Goal: Task Accomplishment & Management: Use online tool/utility

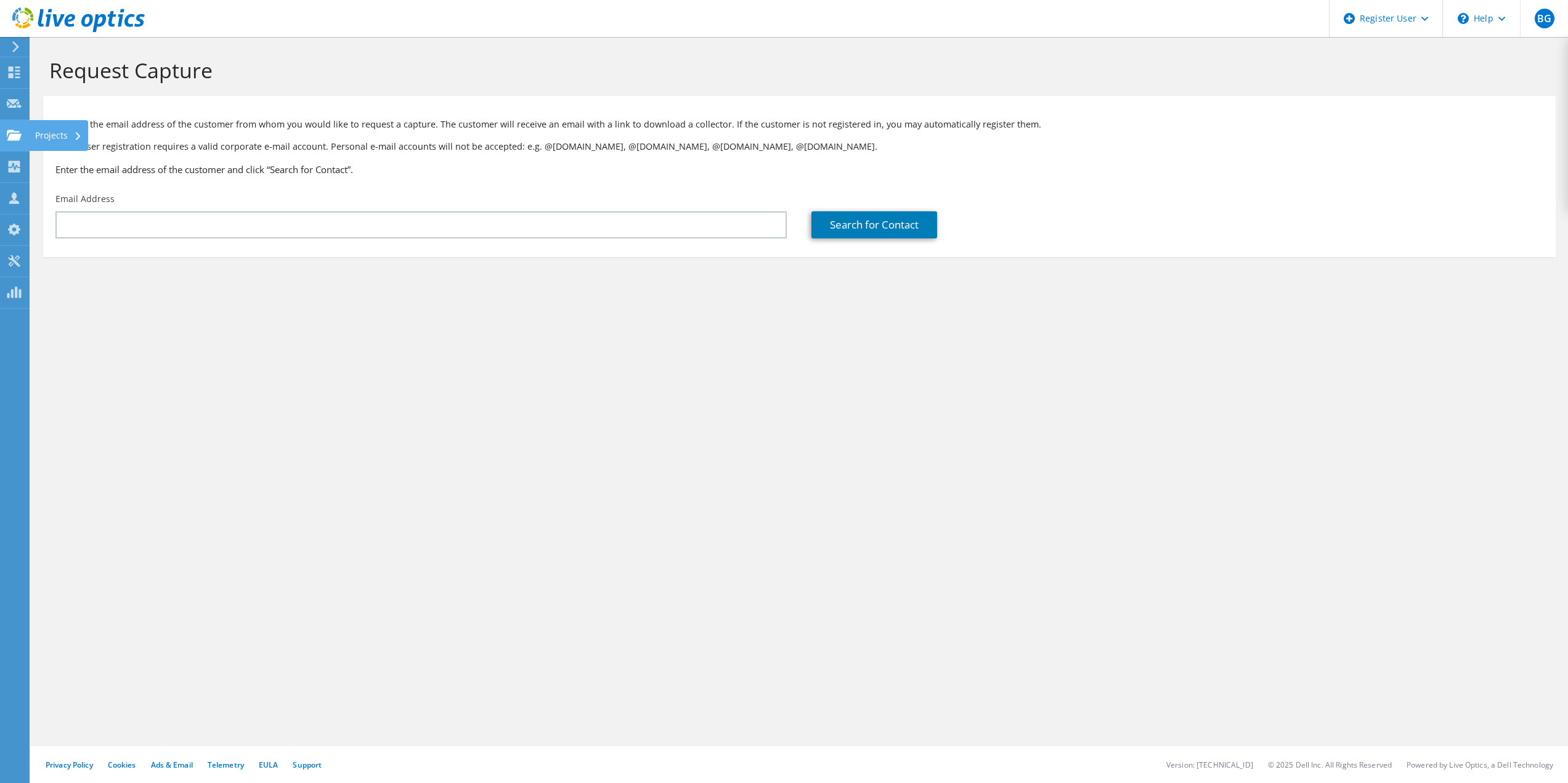
click at [51, 127] on div "Projects" at bounding box center [58, 135] width 59 height 31
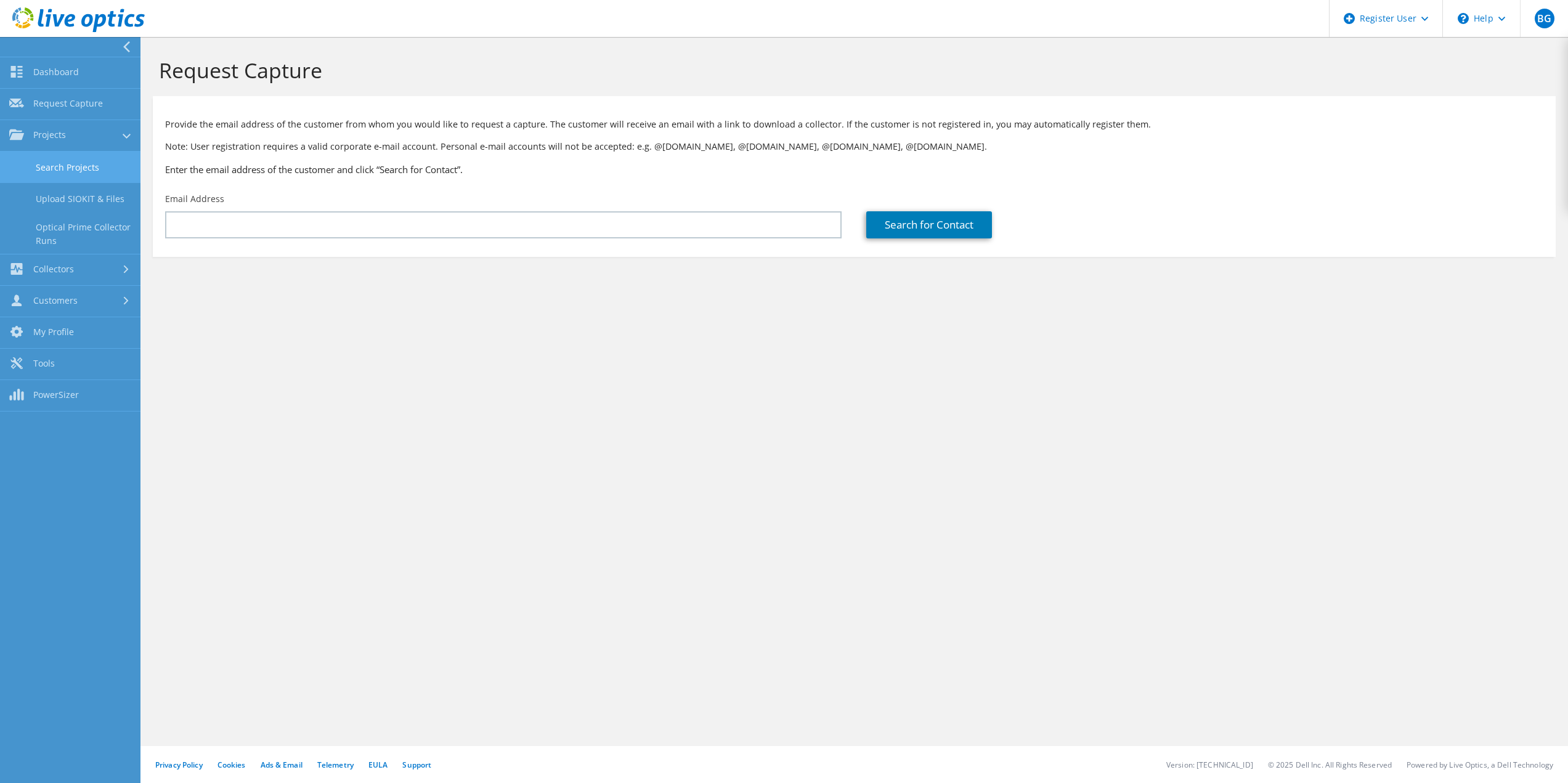
click at [81, 176] on link "Search Projects" at bounding box center [70, 167] width 140 height 31
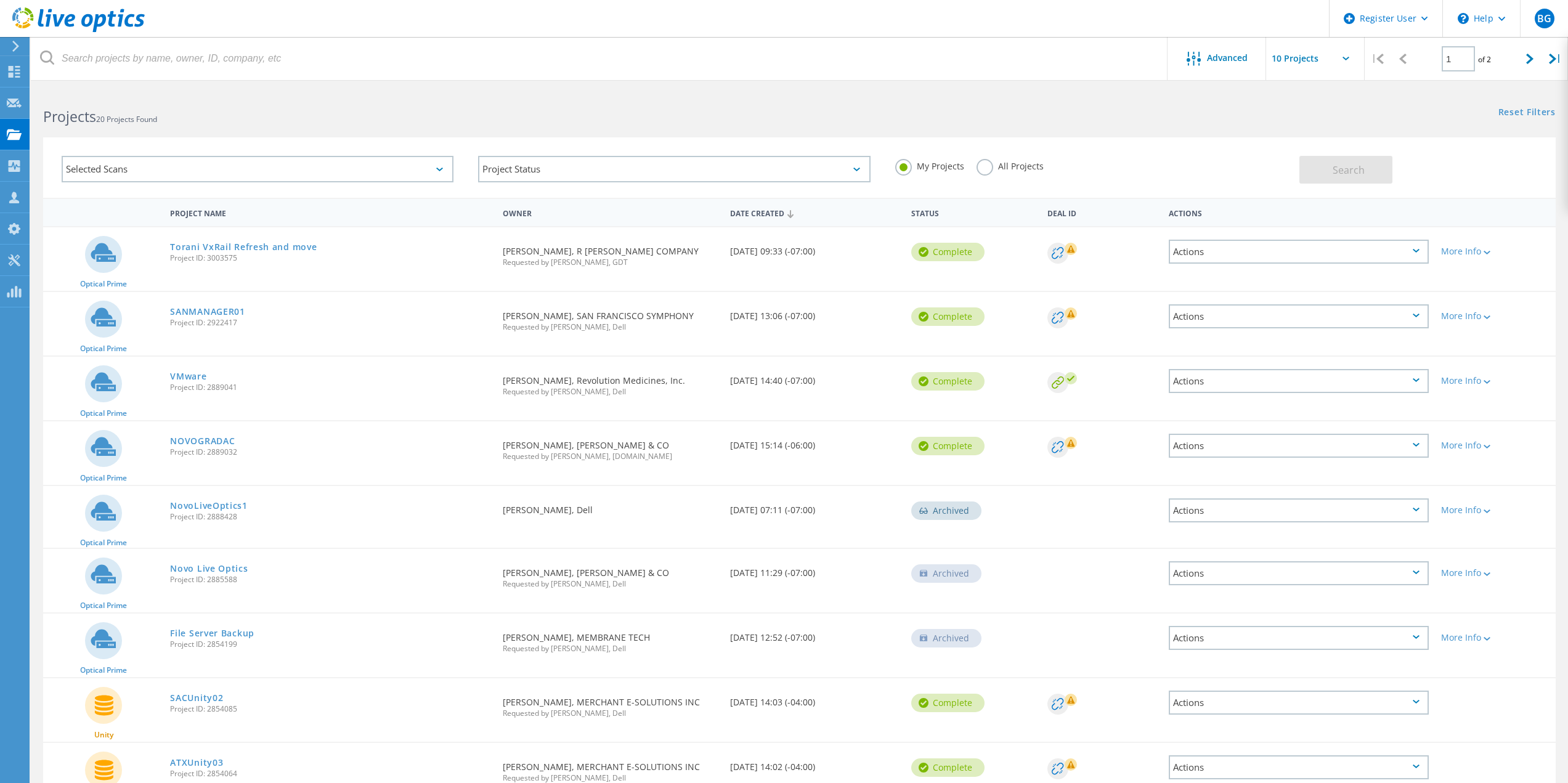
click at [0, 0] on div "Projects" at bounding box center [0, 0] width 0 height 0
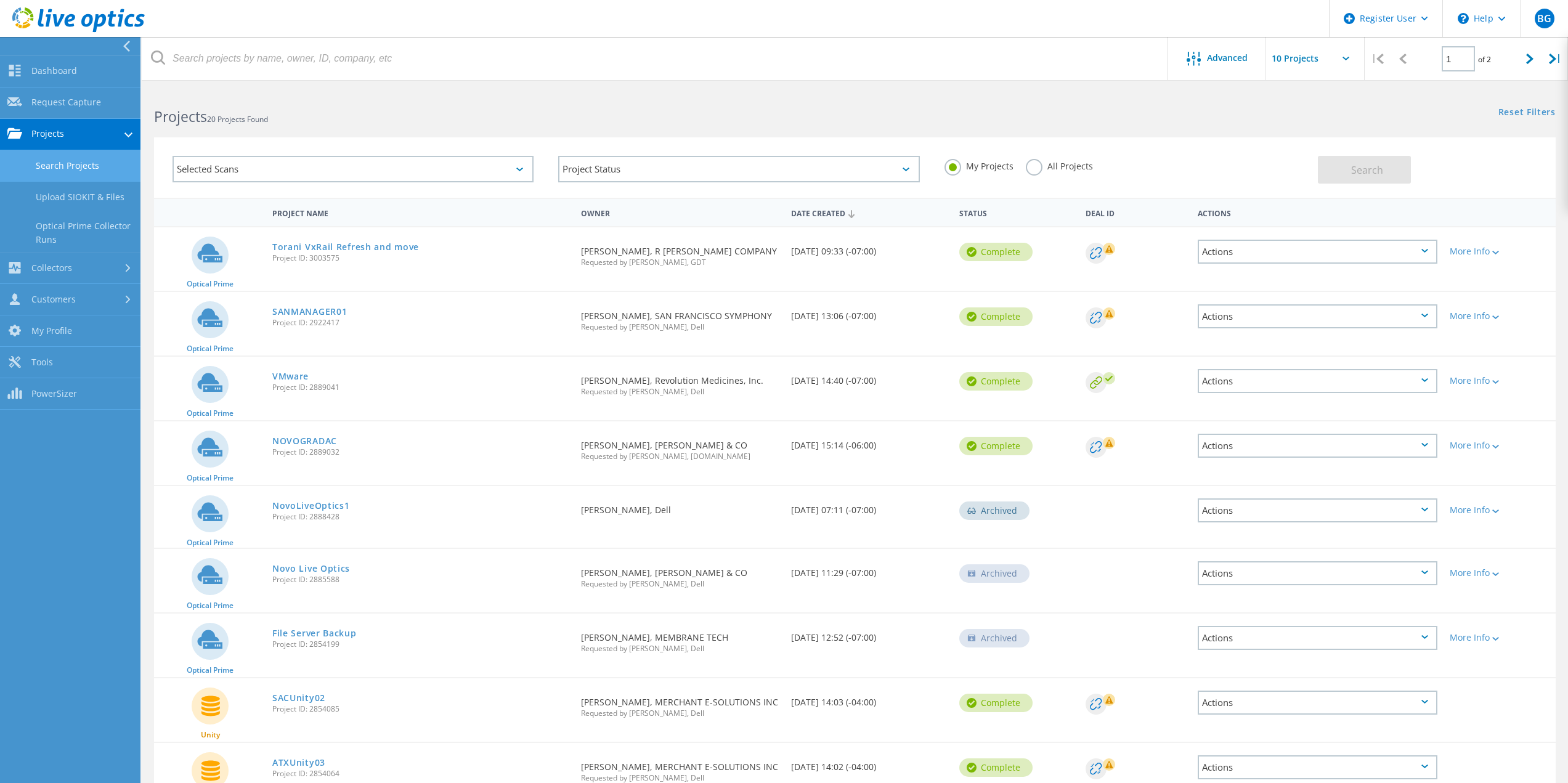
click at [1059, 165] on label "All Projects" at bounding box center [1059, 165] width 67 height 12
click at [0, 0] on input "All Projects" at bounding box center [0, 0] width 0 height 0
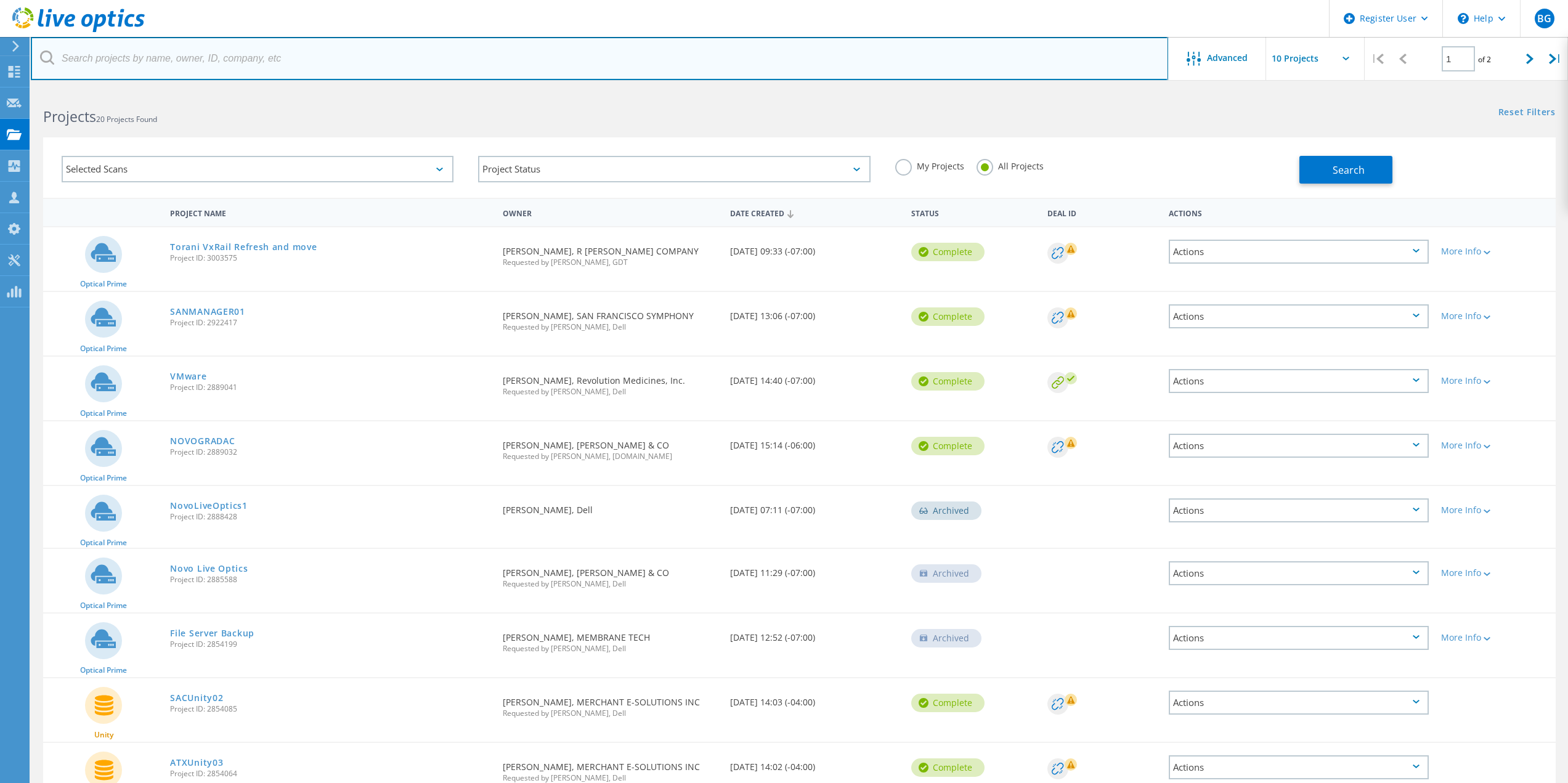
click at [214, 59] on input "text" at bounding box center [599, 58] width 1137 height 43
paste input "[EMAIL_ADDRESS][DOMAIN_NAME]"
type input "[EMAIL_ADDRESS][DOMAIN_NAME]"
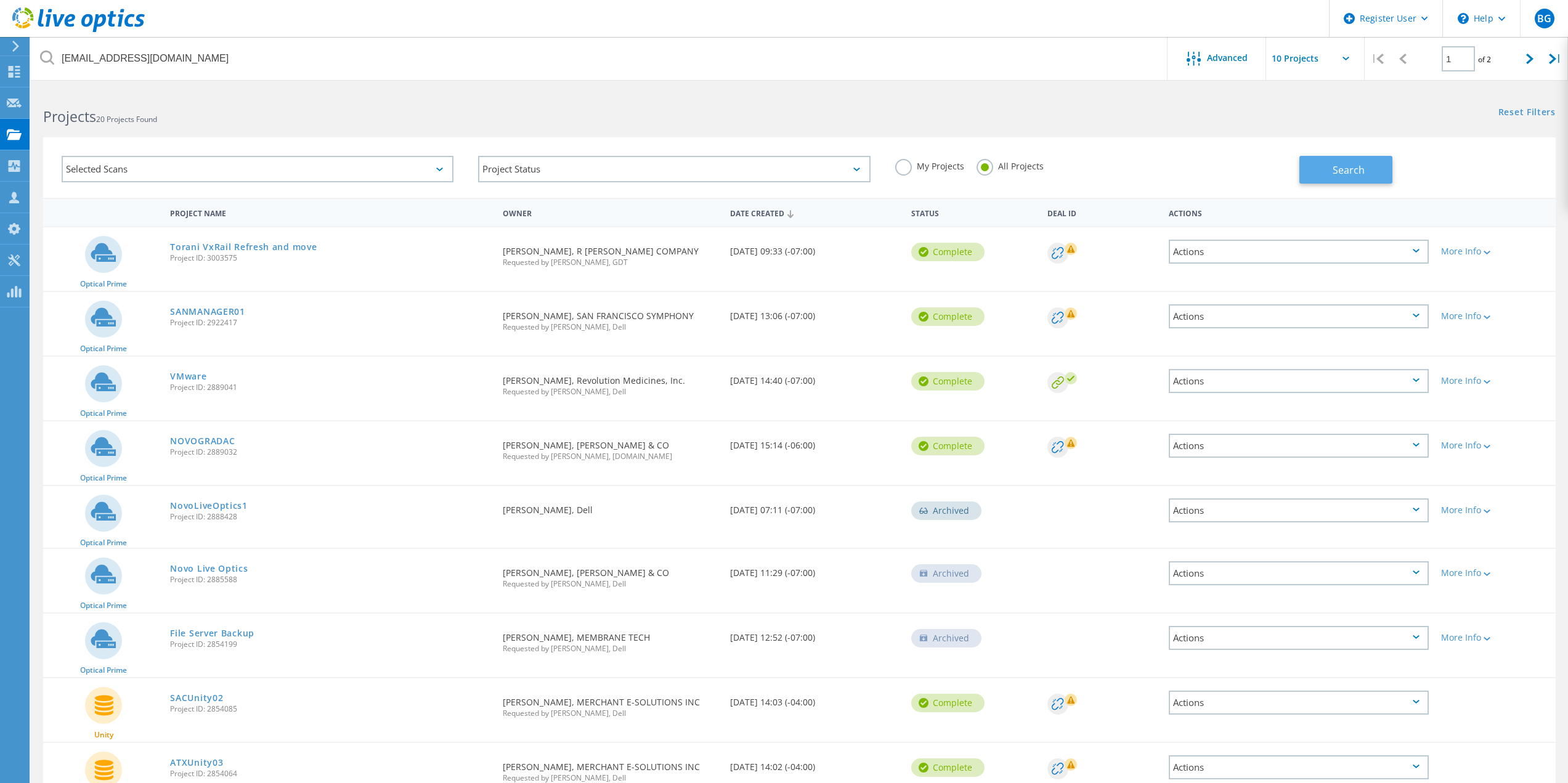
click at [1340, 160] on button "Search" at bounding box center [1345, 170] width 93 height 28
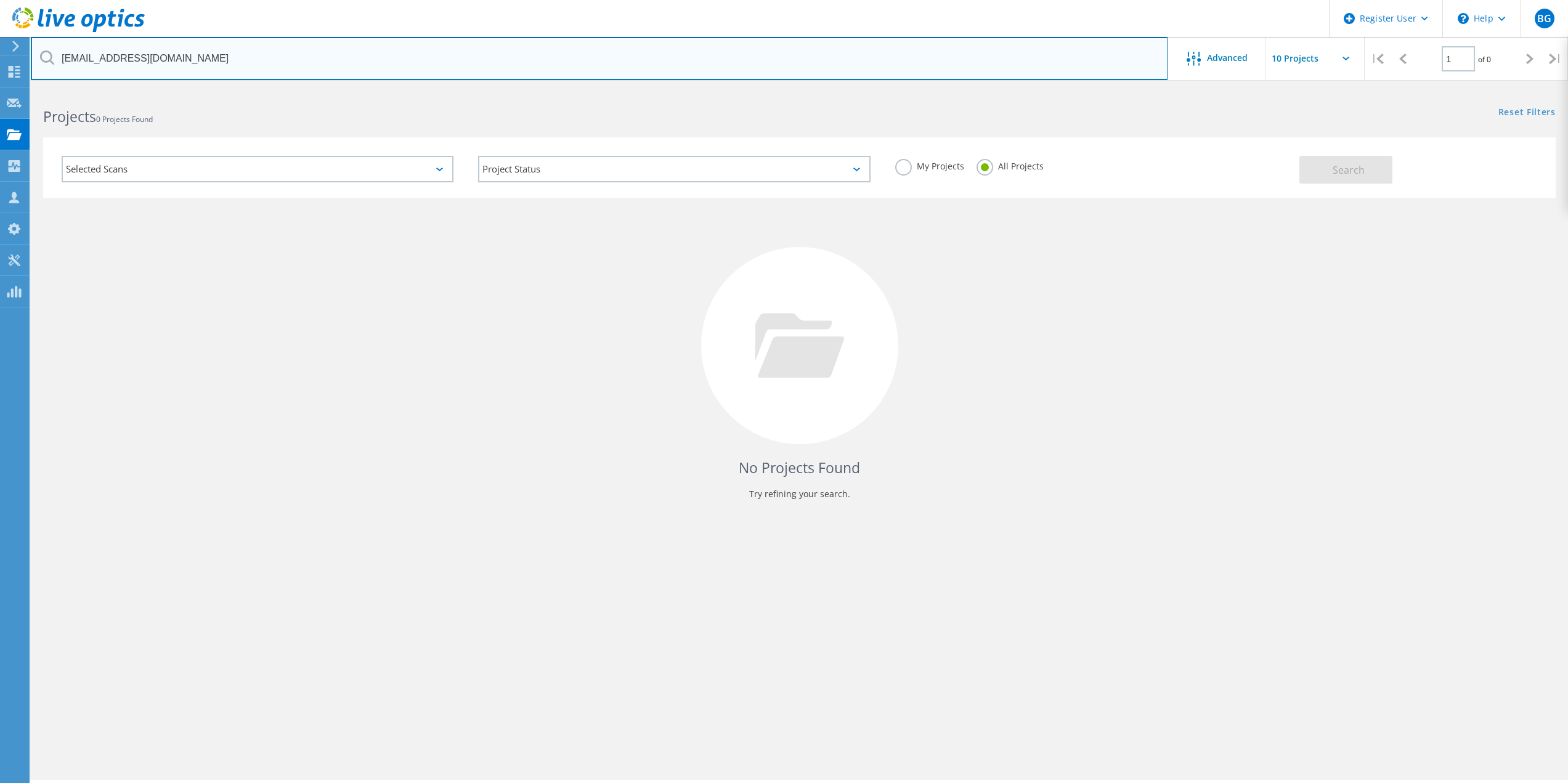
click at [413, 73] on input "[EMAIL_ADDRESS][DOMAIN_NAME]" at bounding box center [599, 58] width 1137 height 43
